Goal: Task Accomplishment & Management: Use online tool/utility

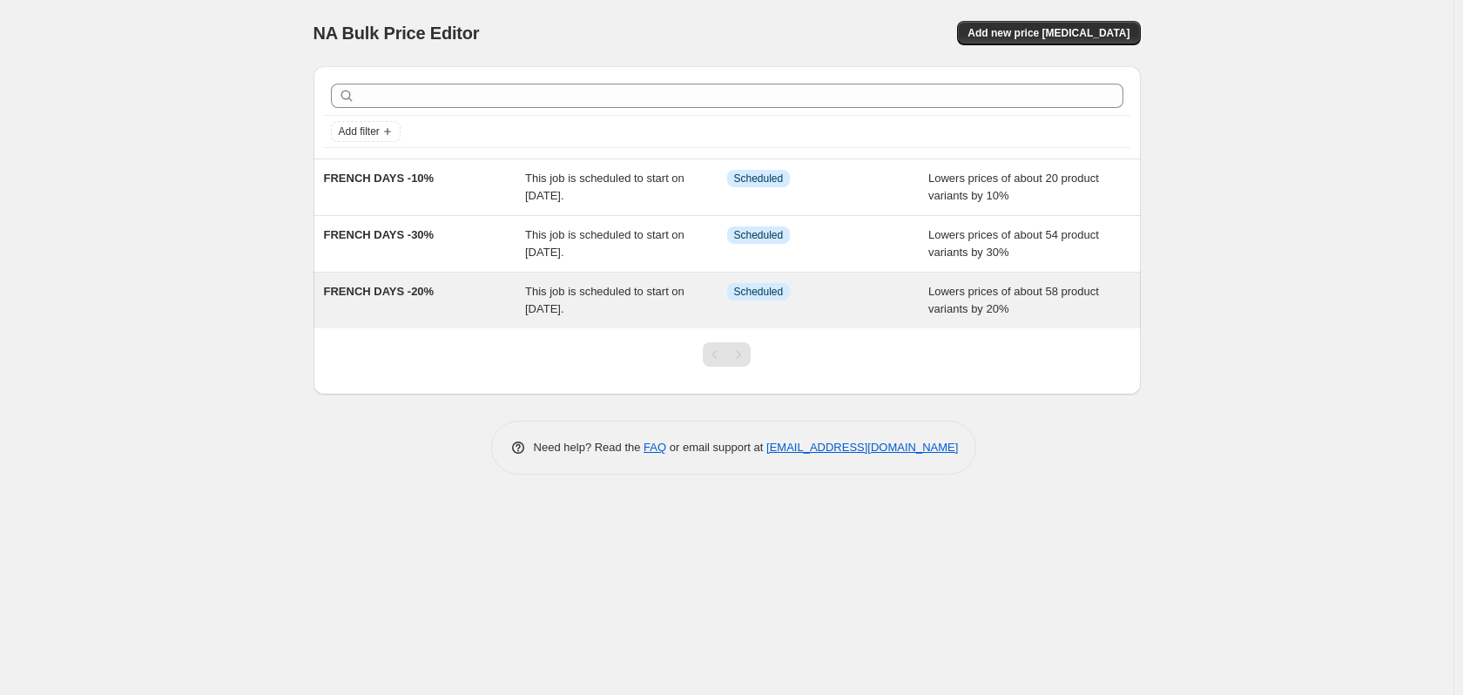
click at [546, 301] on span "This job is scheduled to start on [DATE]." at bounding box center [604, 300] width 159 height 30
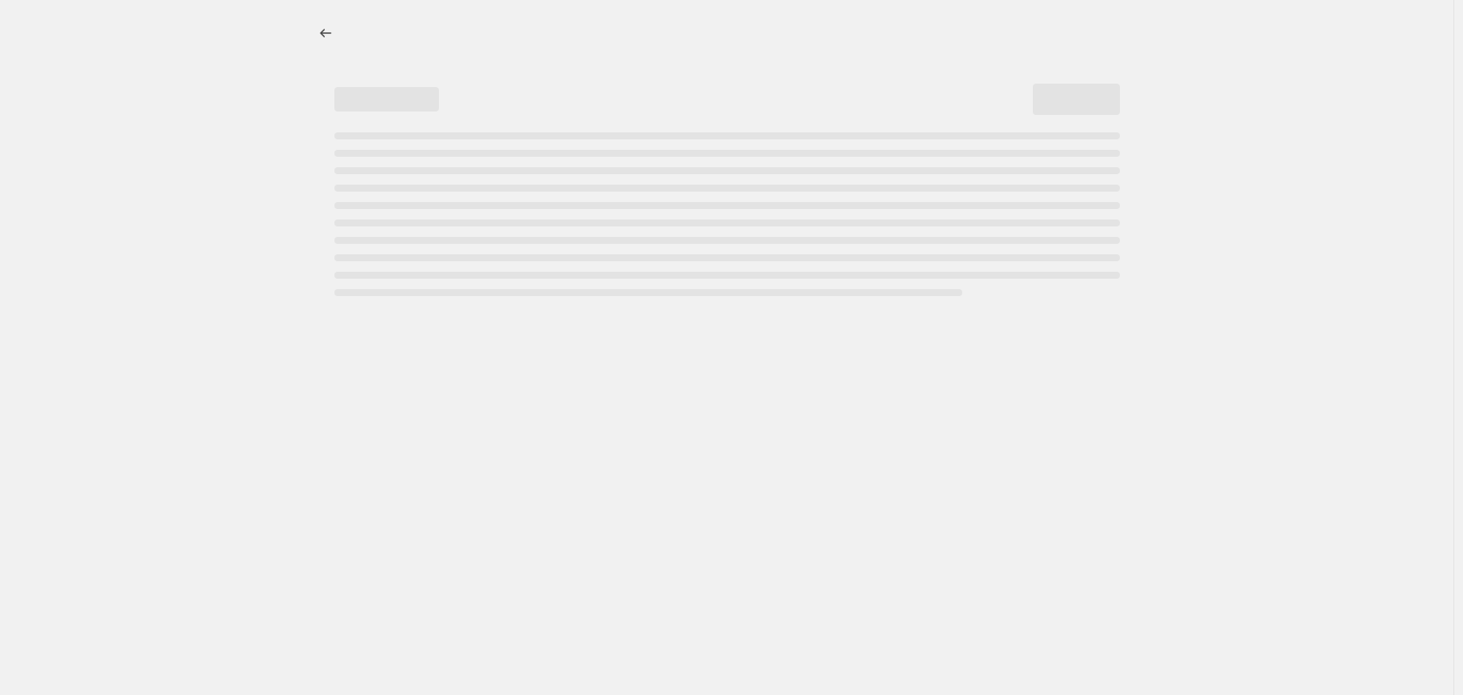
select select "percentage"
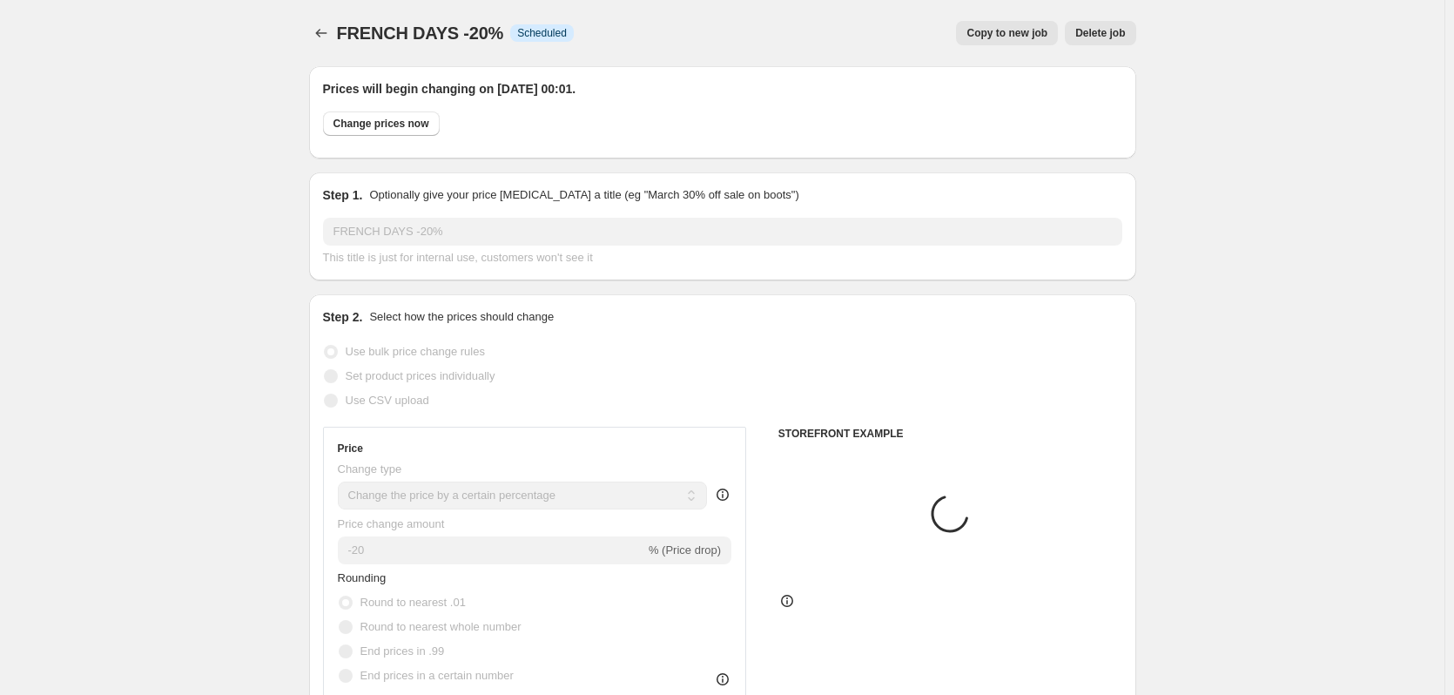
select select "product"
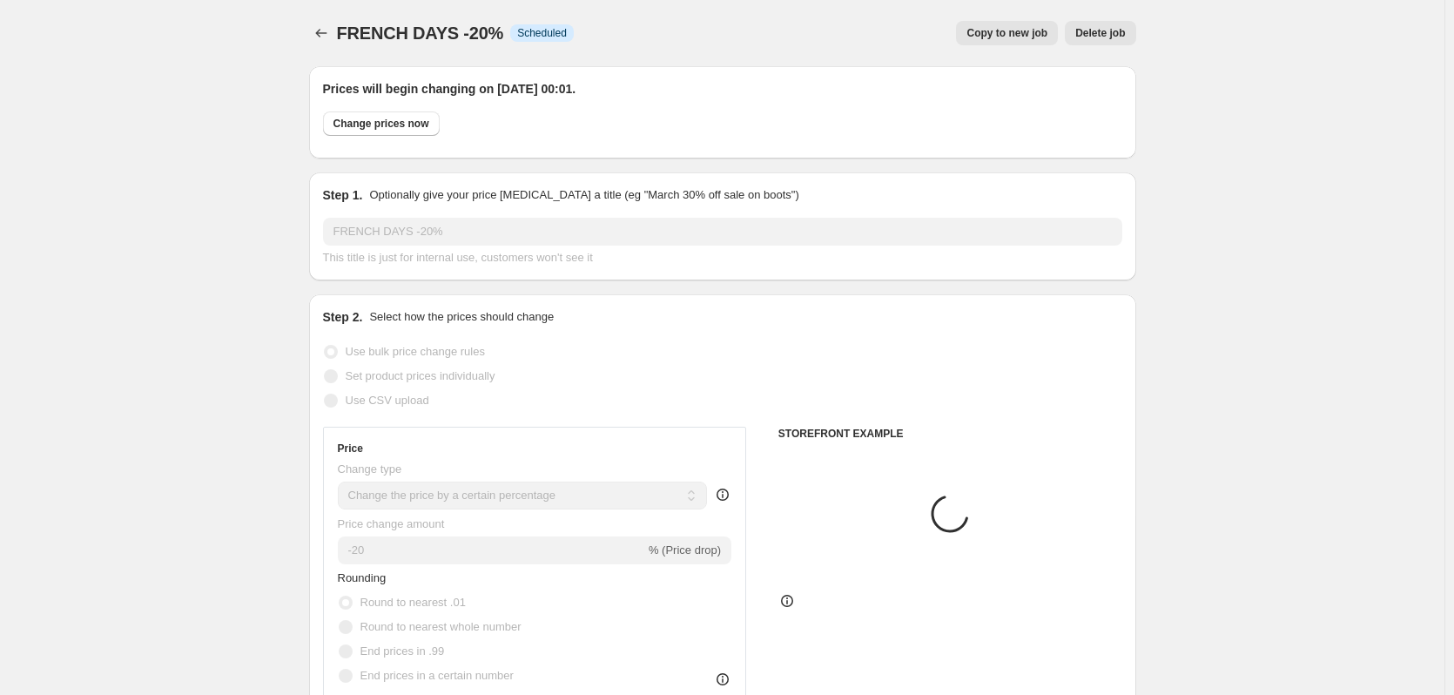
select select "product"
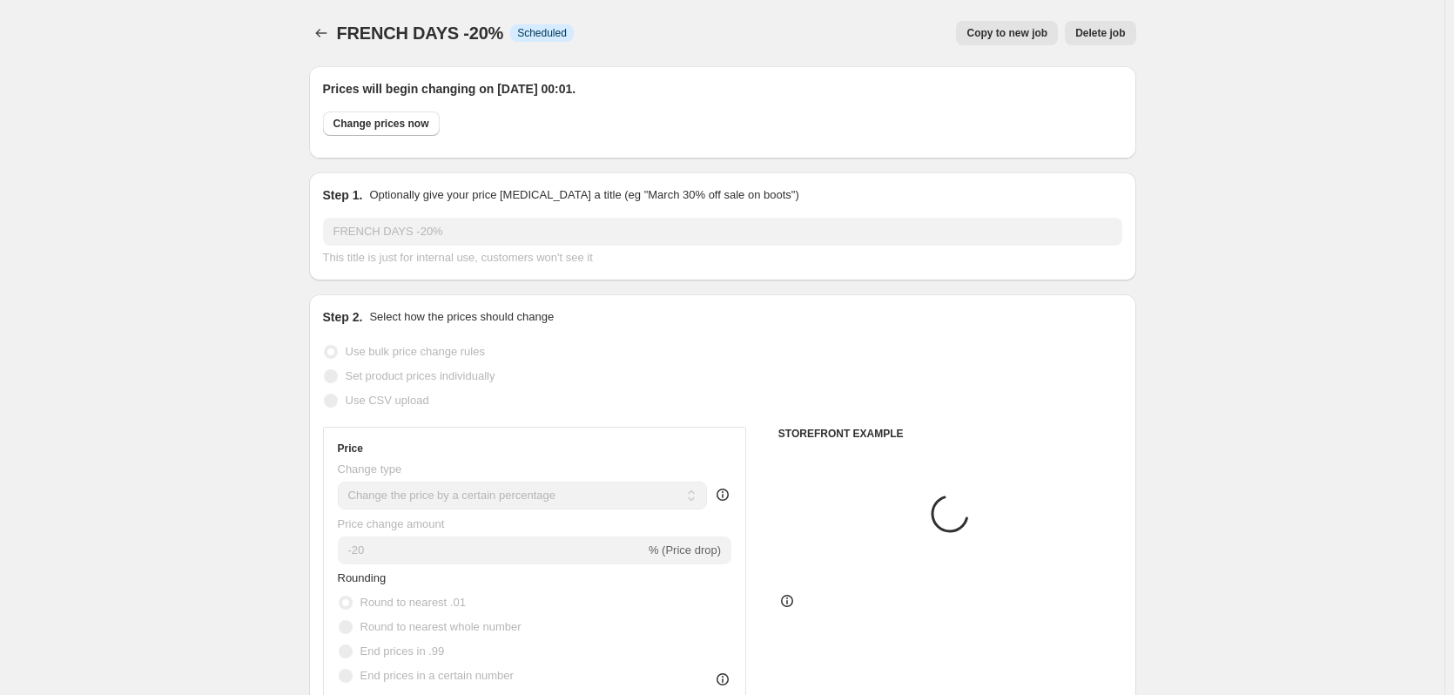
select select "product"
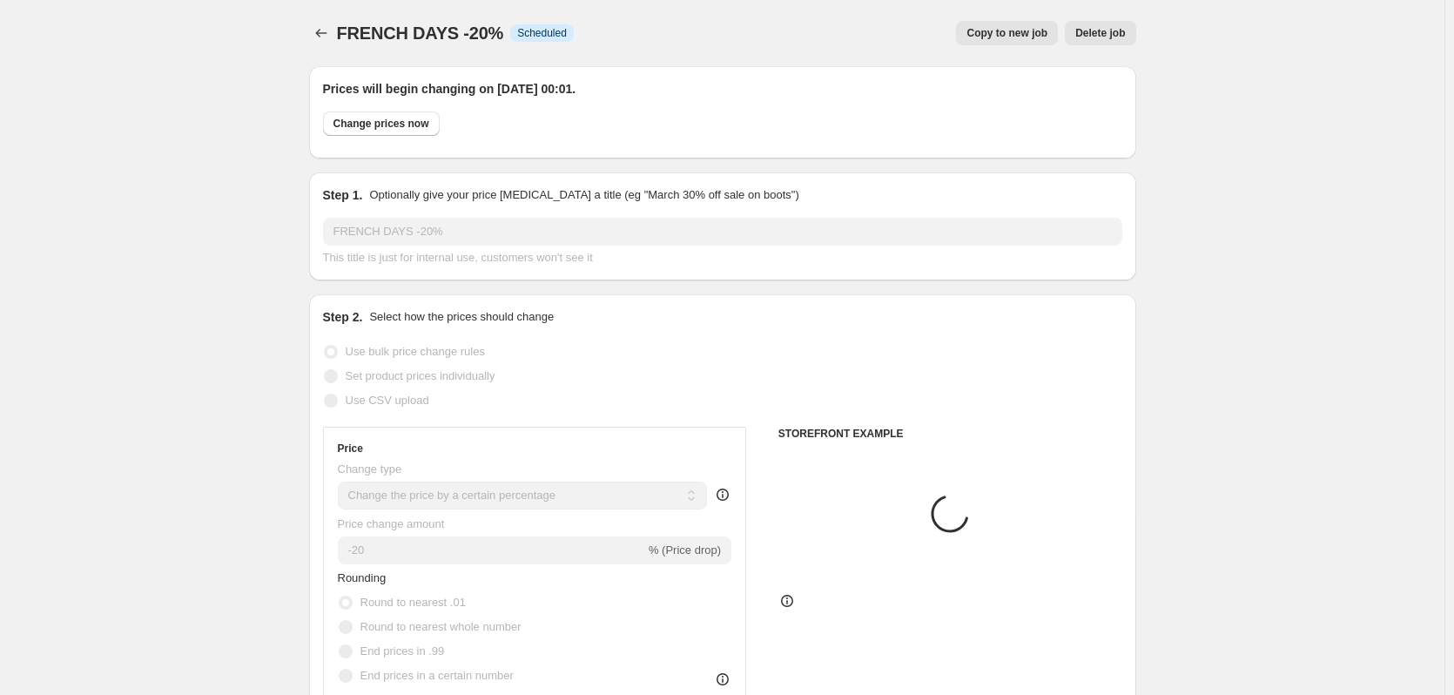
select select "product"
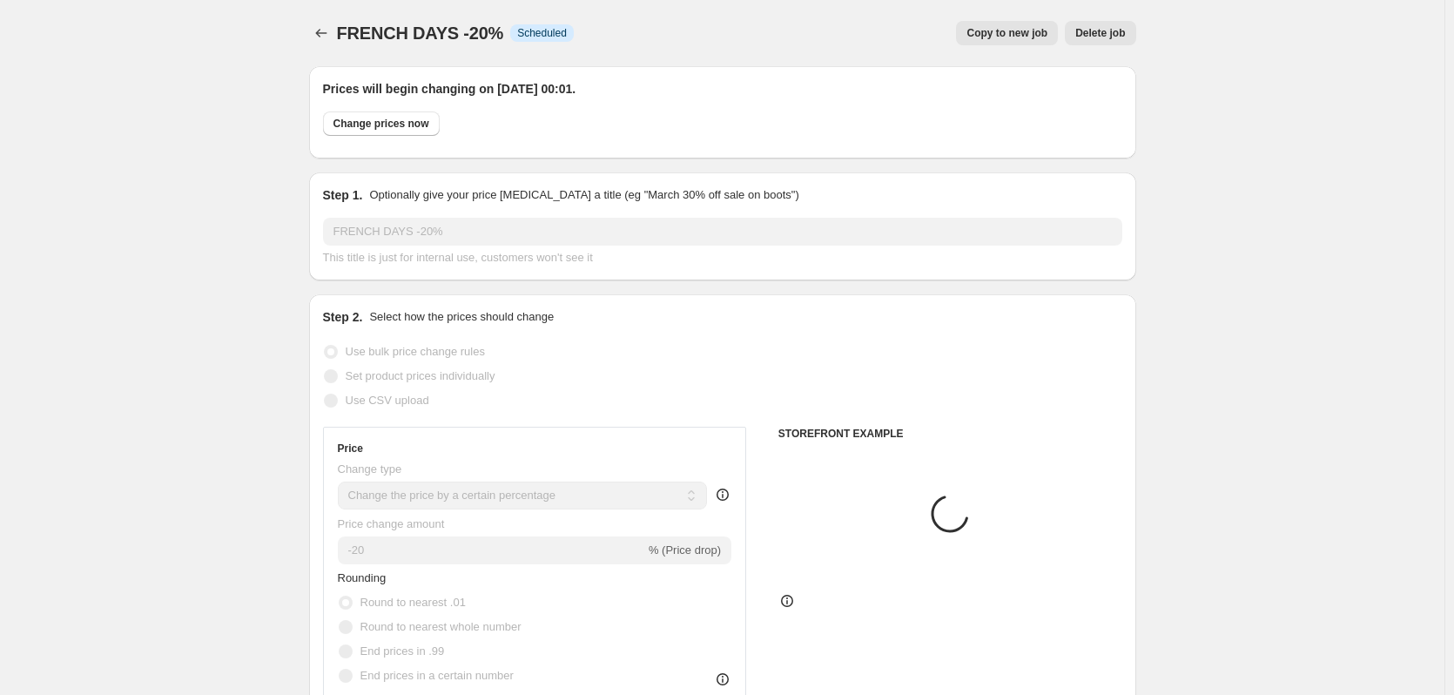
select select "product"
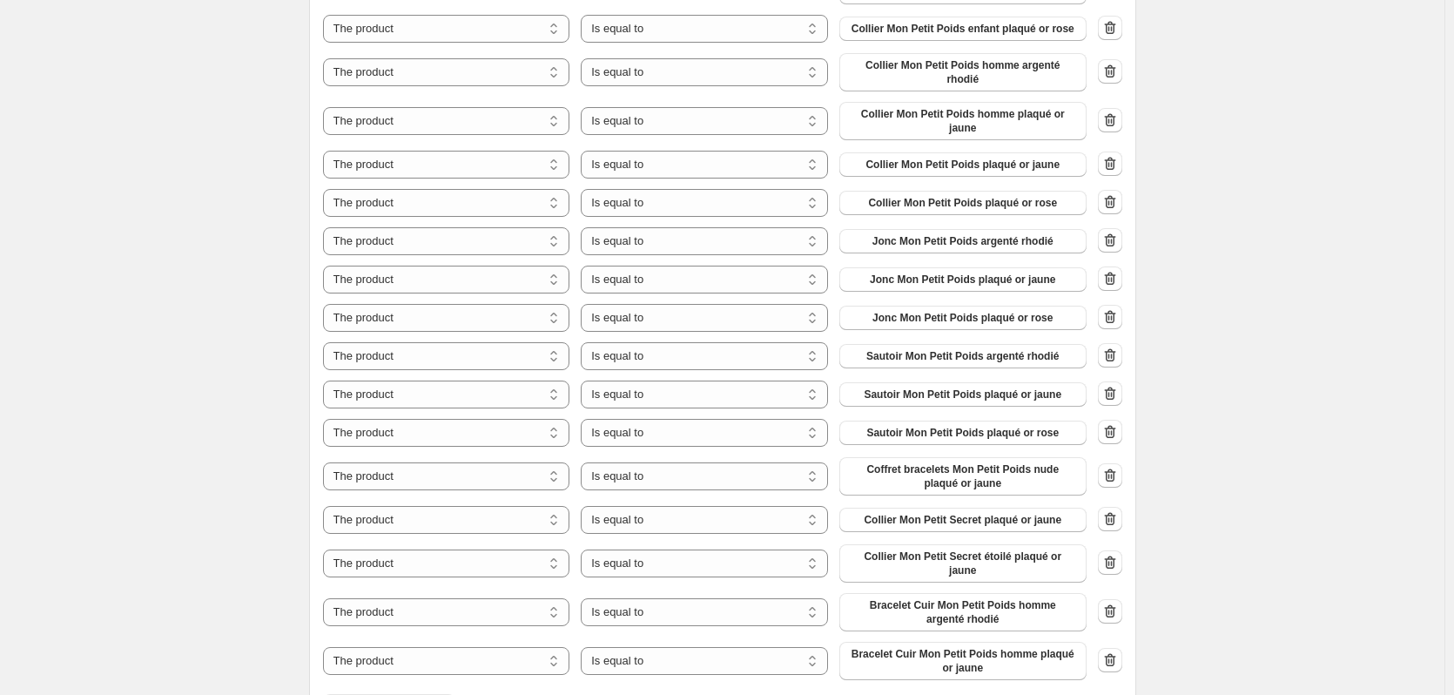
scroll to position [1567, 0]
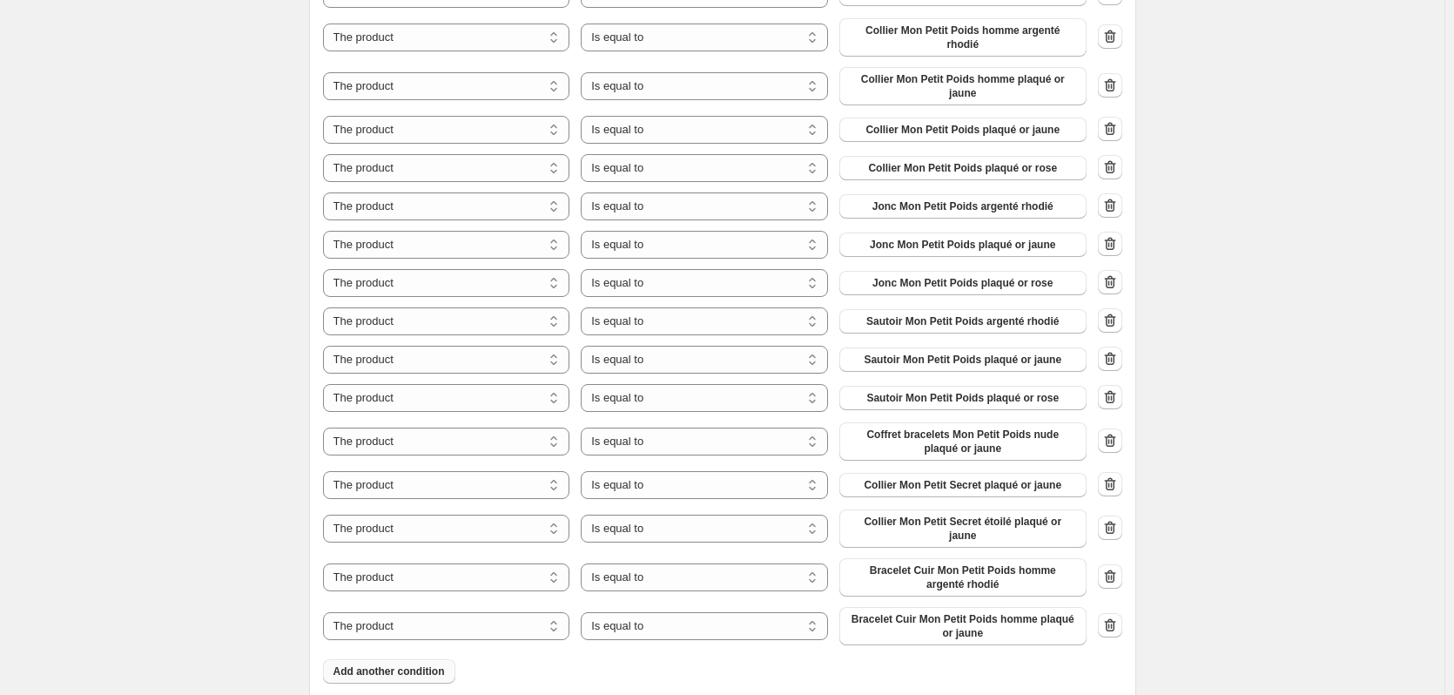
click at [425, 664] on span "Add another condition" at bounding box center [388, 671] width 111 height 14
click at [1033, 657] on button "1 Carnet secret + 1 Douceur" at bounding box center [962, 669] width 247 height 24
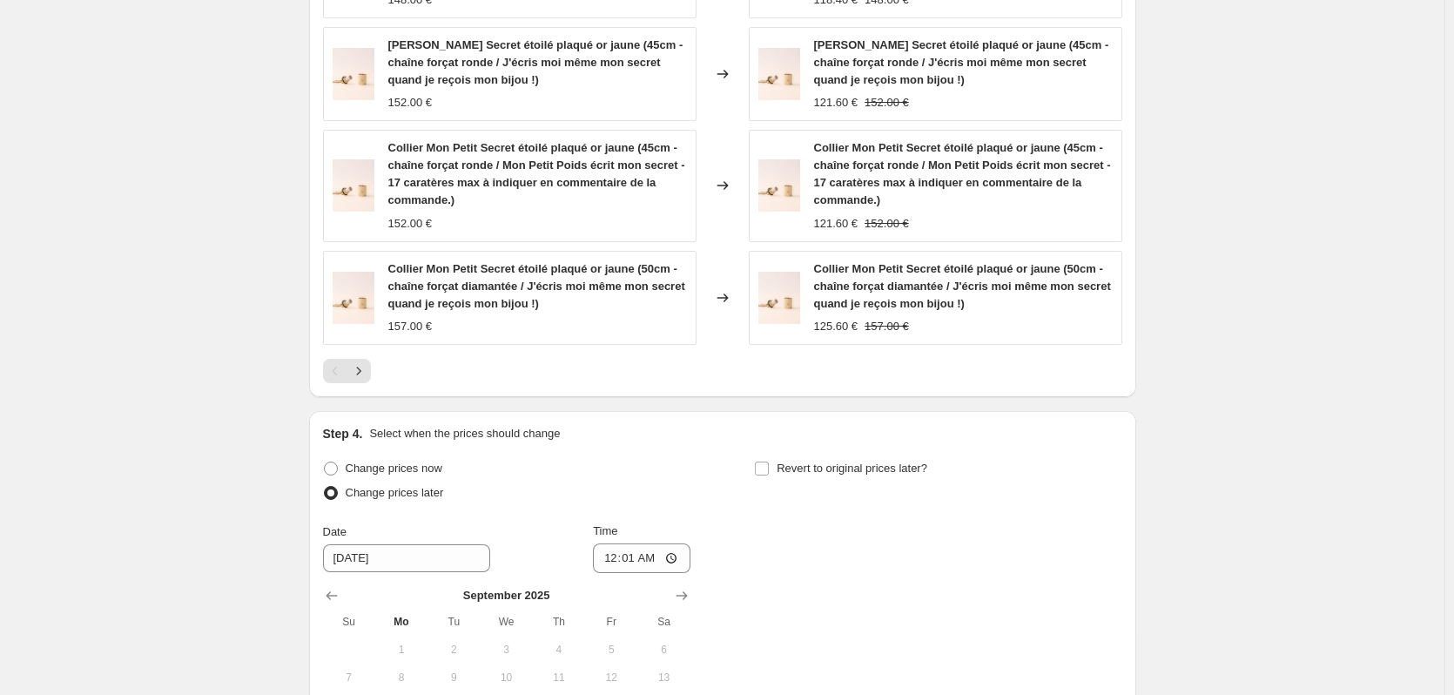
scroll to position [2757, 0]
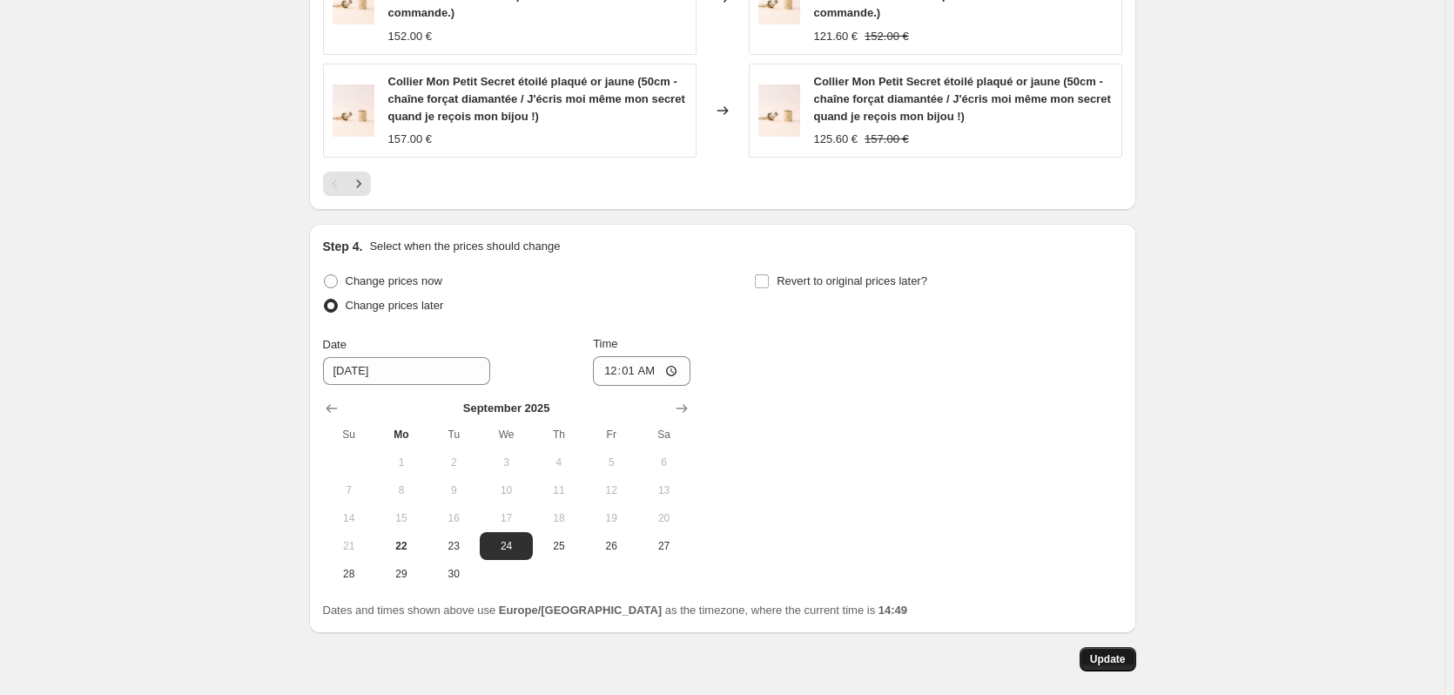
click at [1107, 647] on button "Update" at bounding box center [1108, 659] width 57 height 24
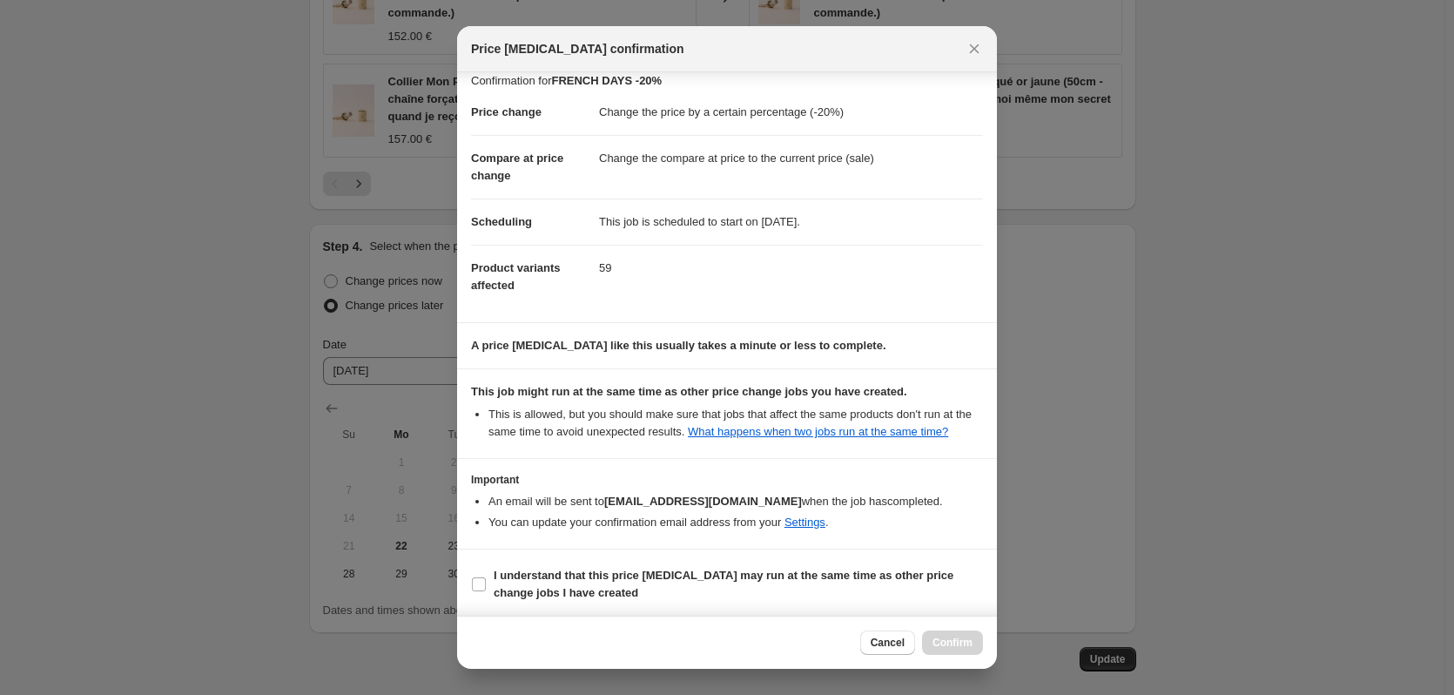
scroll to position [17, 0]
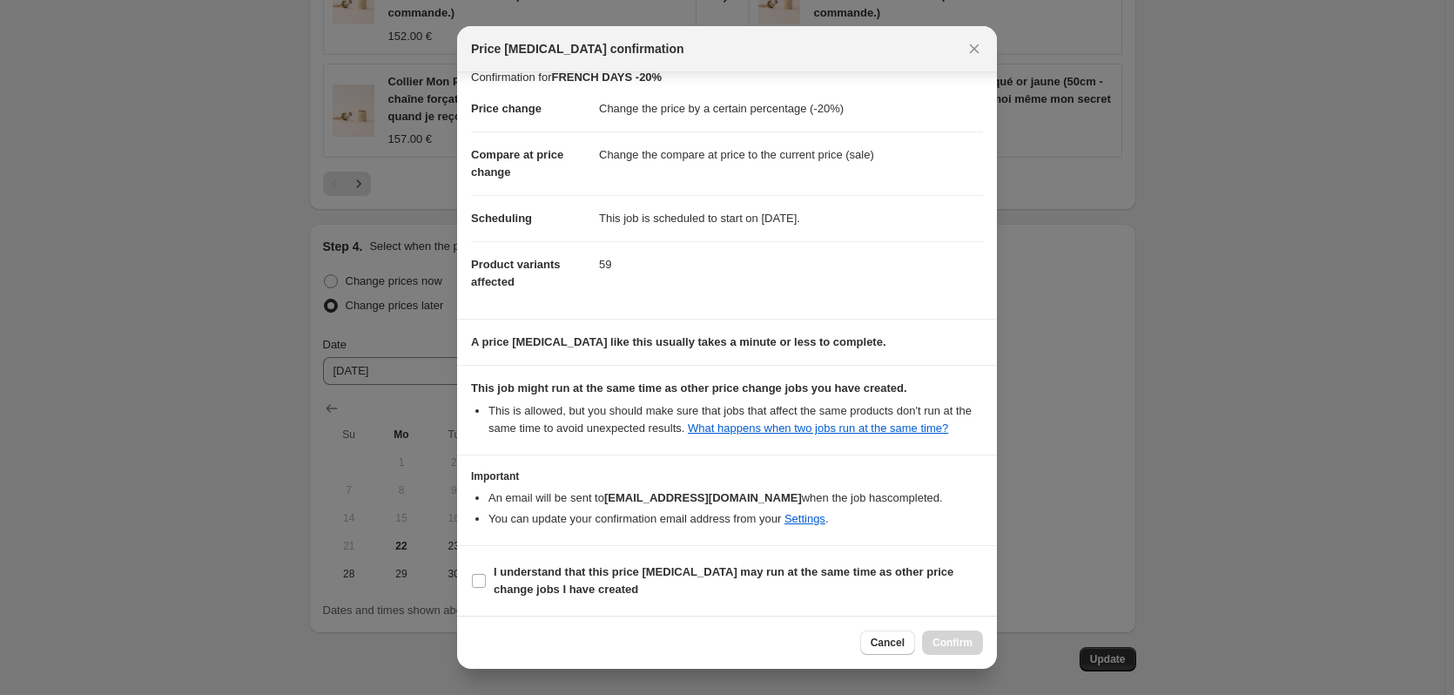
click at [465, 580] on section "I understand that this price [MEDICAL_DATA] may run at the same time as other p…" at bounding box center [727, 581] width 540 height 70
click at [488, 580] on label "I understand that this price [MEDICAL_DATA] may run at the same time as other p…" at bounding box center [727, 581] width 512 height 42
click at [486, 580] on input "I understand that this price [MEDICAL_DATA] may run at the same time as other p…" at bounding box center [479, 581] width 14 height 14
checkbox input "true"
click at [950, 635] on button "Confirm" at bounding box center [952, 642] width 61 height 24
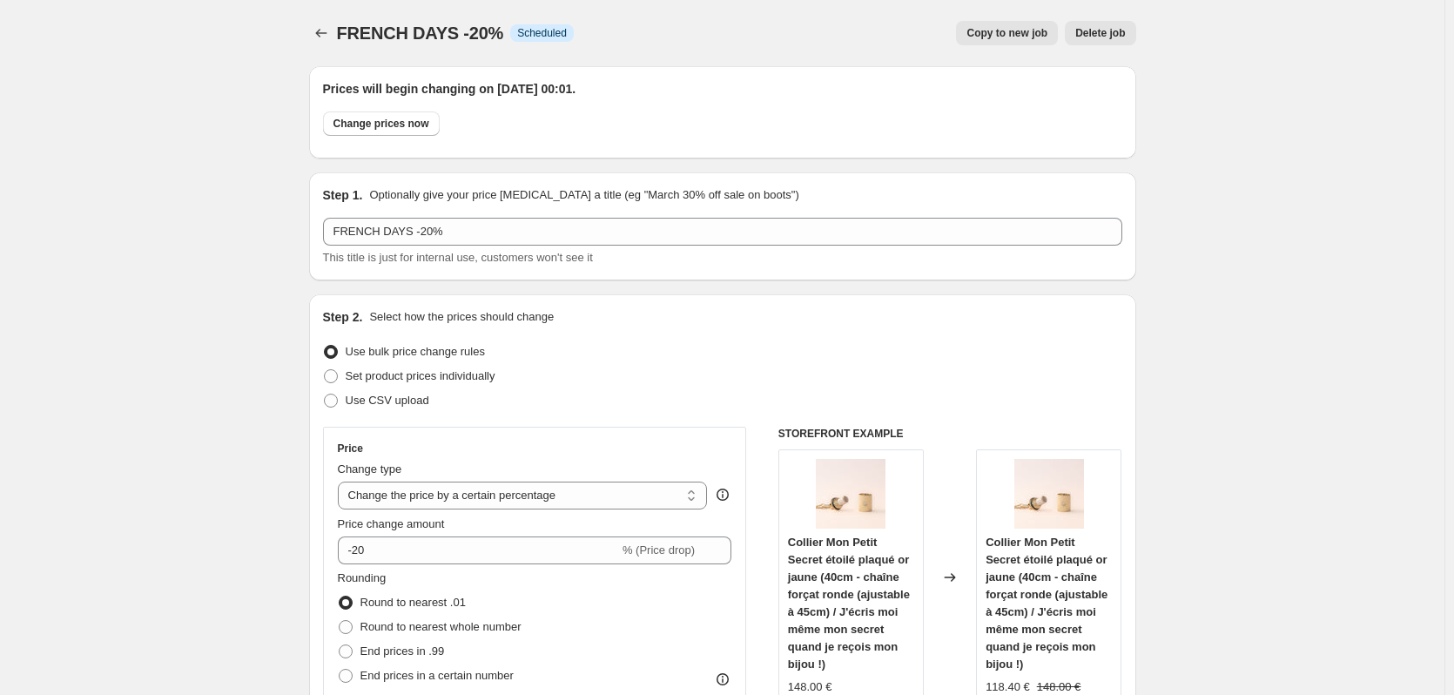
scroll to position [2757, 0]
